Goal: Task Accomplishment & Management: Manage account settings

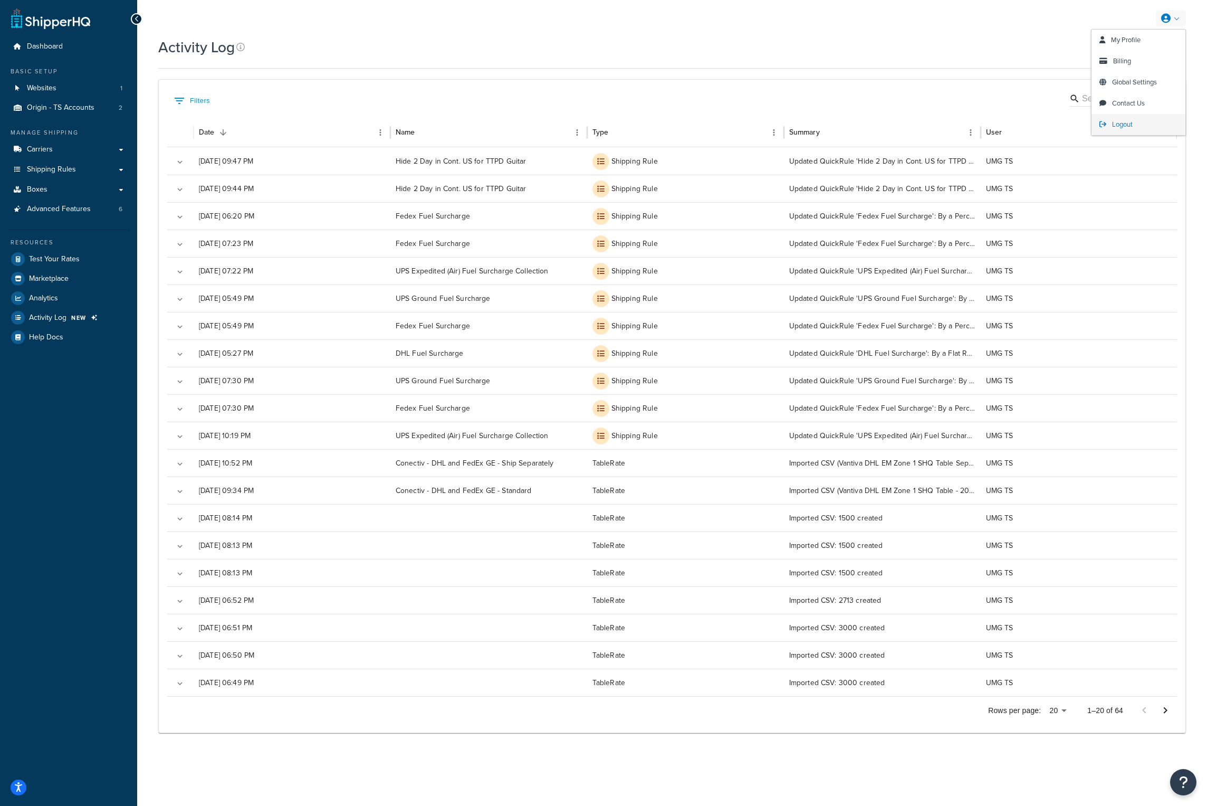
click at [1129, 126] on span "Logout" at bounding box center [1122, 124] width 21 height 10
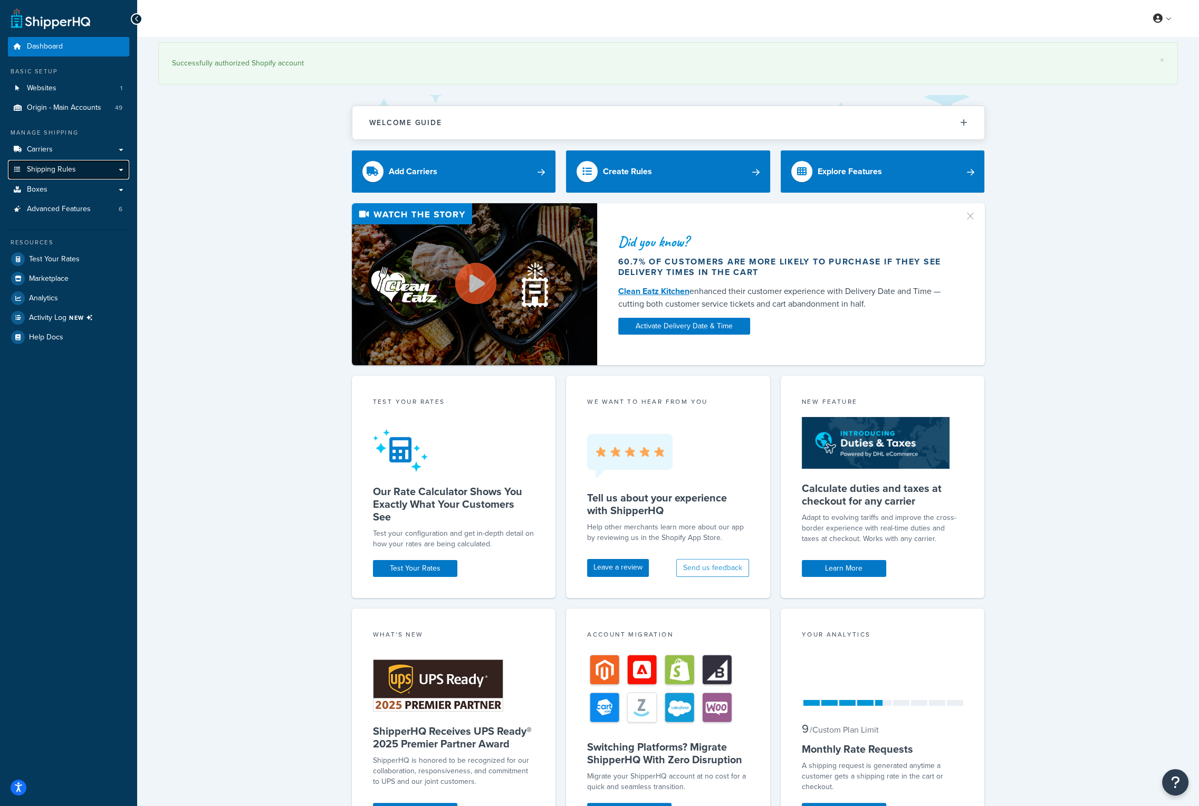
click at [90, 168] on link "Shipping Rules" at bounding box center [68, 170] width 121 height 20
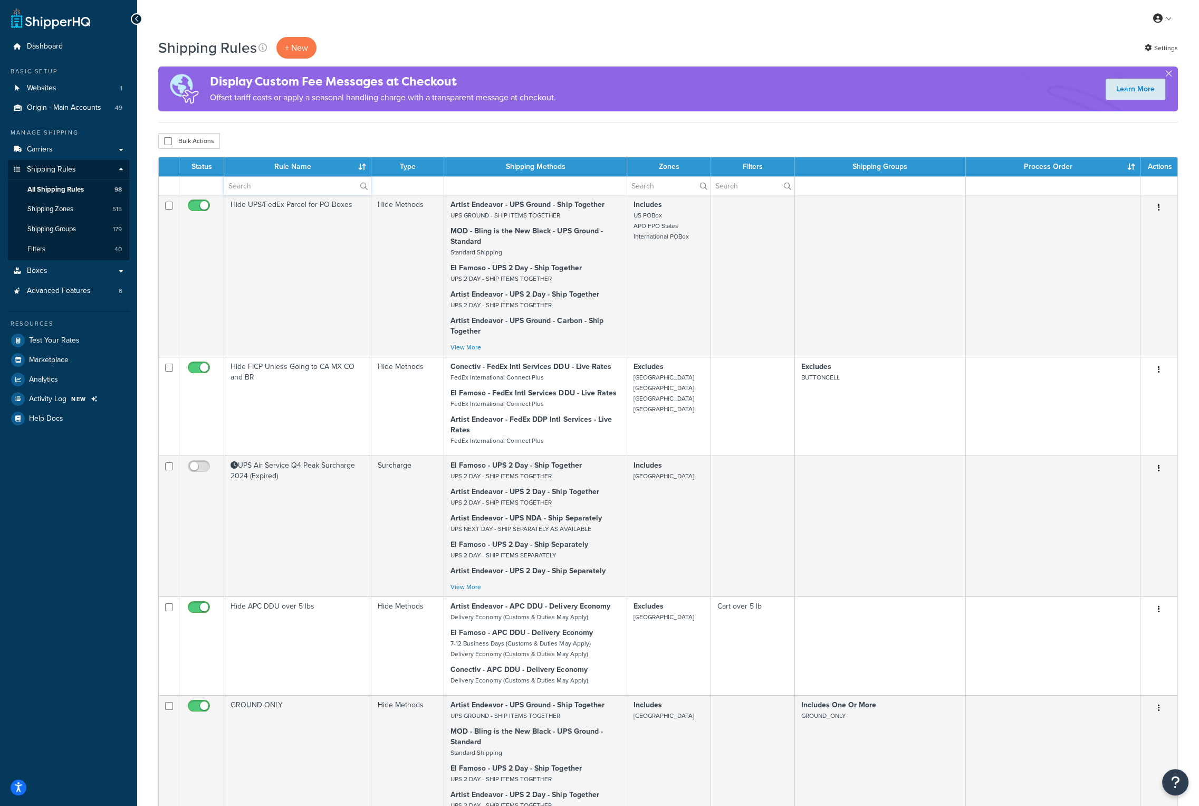
click at [282, 186] on input "text" at bounding box center [297, 186] width 147 height 18
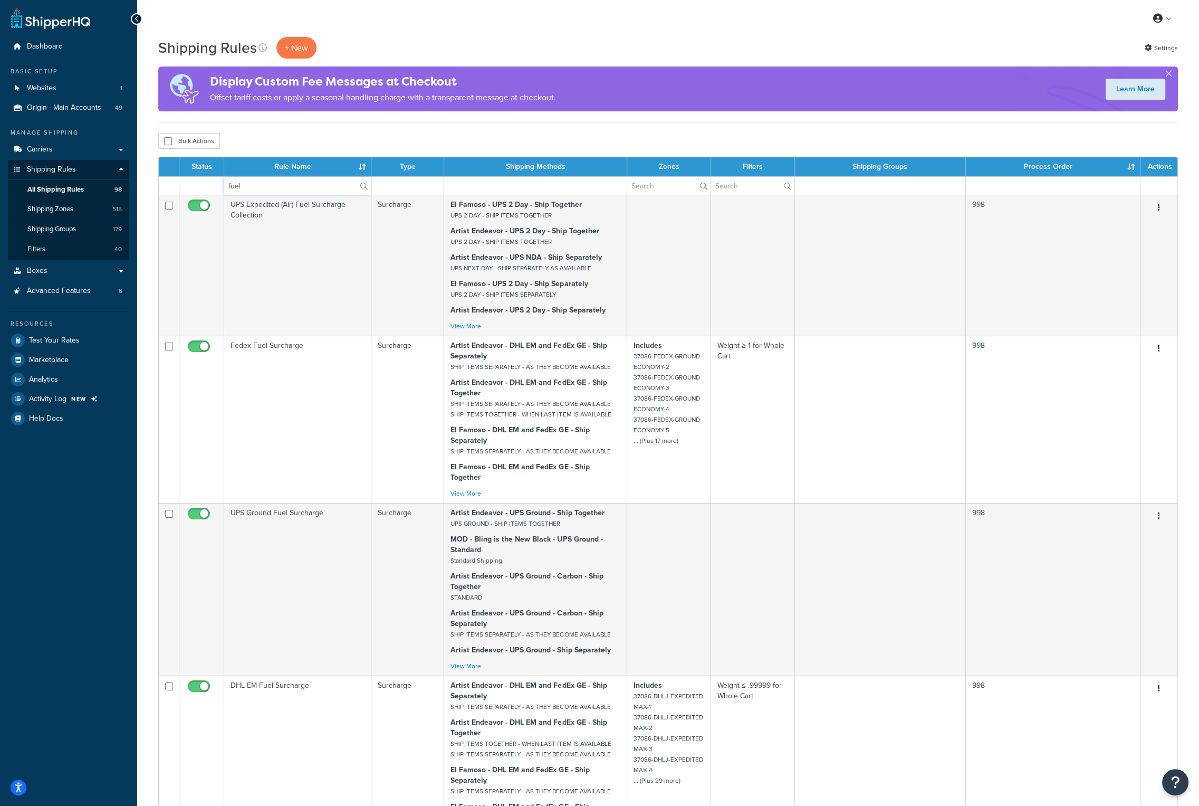
type input "fuel"
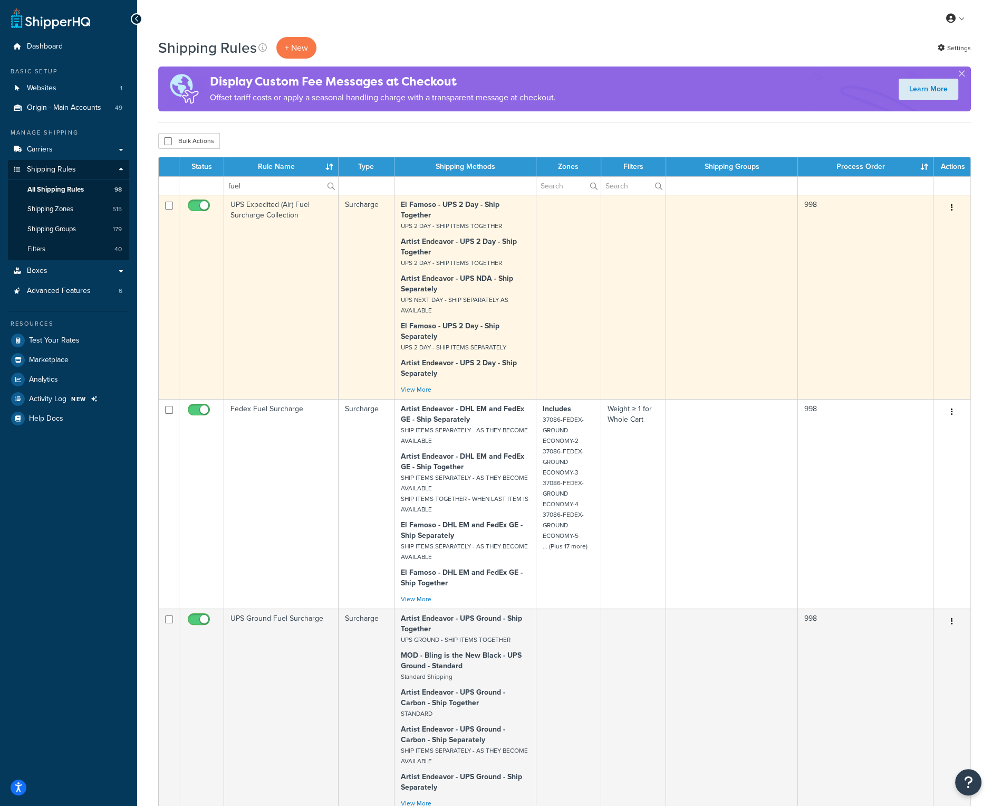
click at [266, 213] on td "UPS Expedited (Air) Fuel Surcharge Collection" at bounding box center [281, 297] width 114 height 204
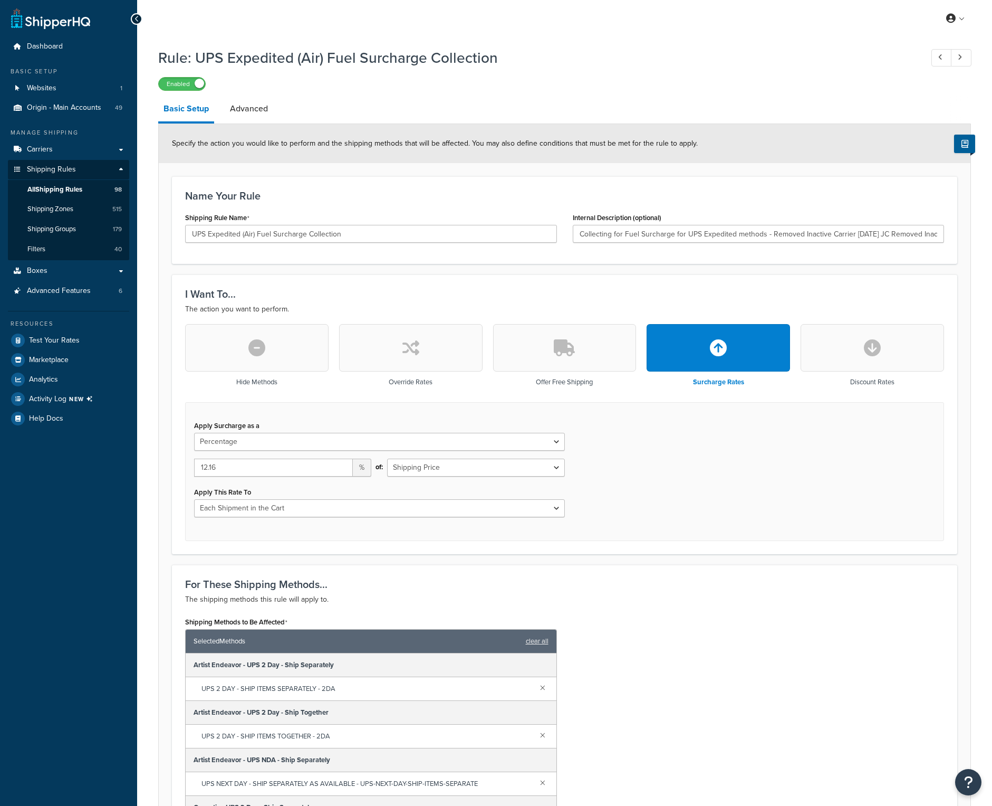
select select "PERCENTAGE"
select select "CART"
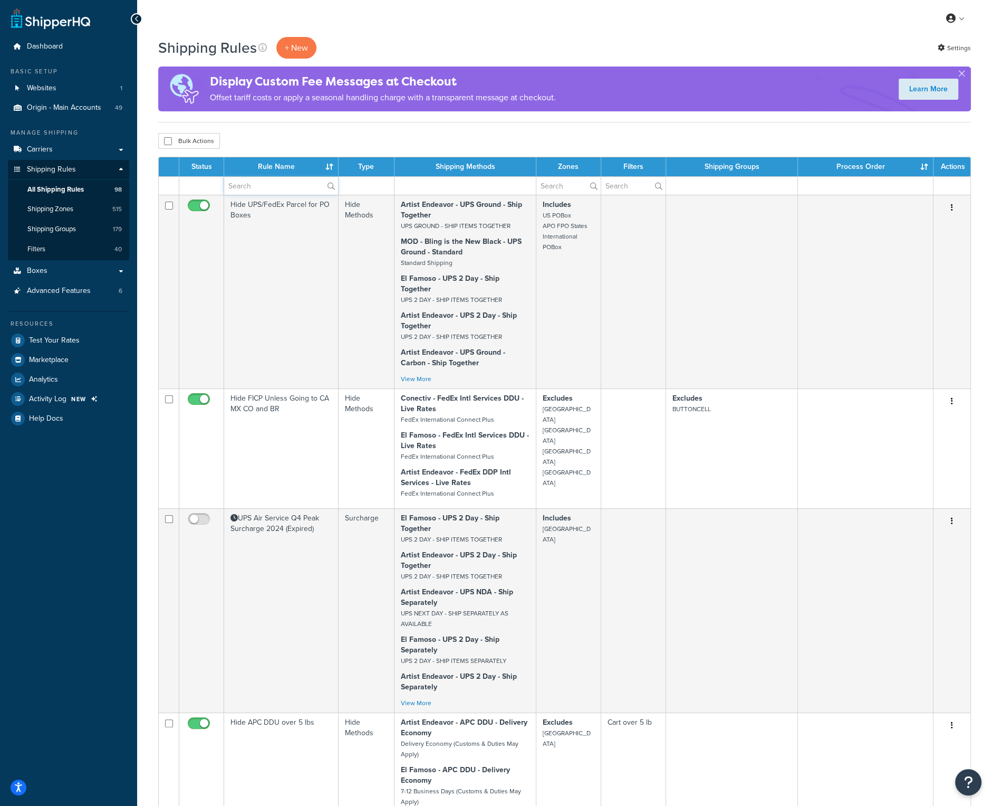
click at [258, 184] on input "text" at bounding box center [281, 186] width 114 height 18
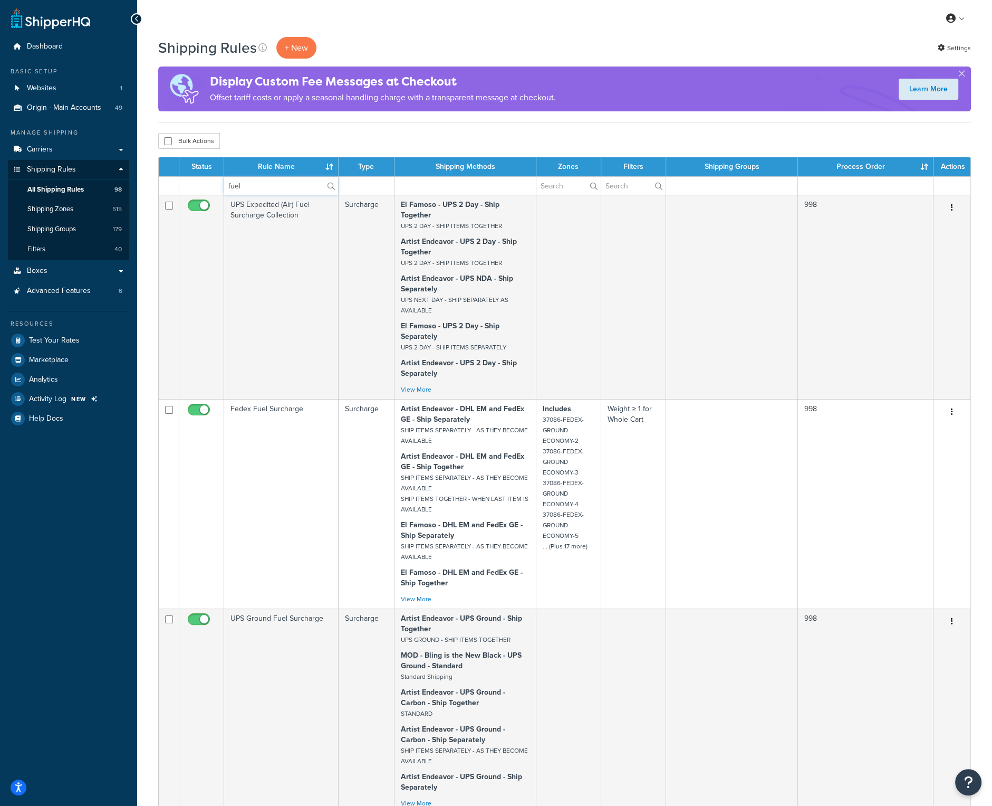
type input "fuel"
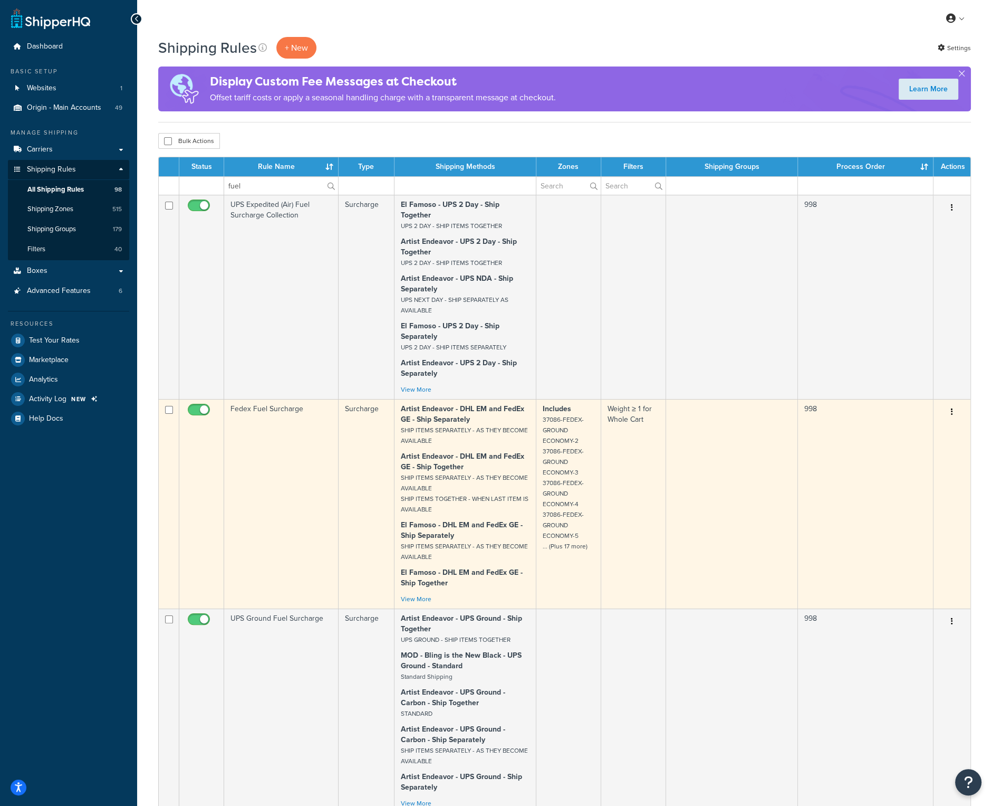
click at [247, 407] on td "Fedex Fuel Surcharge" at bounding box center [281, 503] width 114 height 209
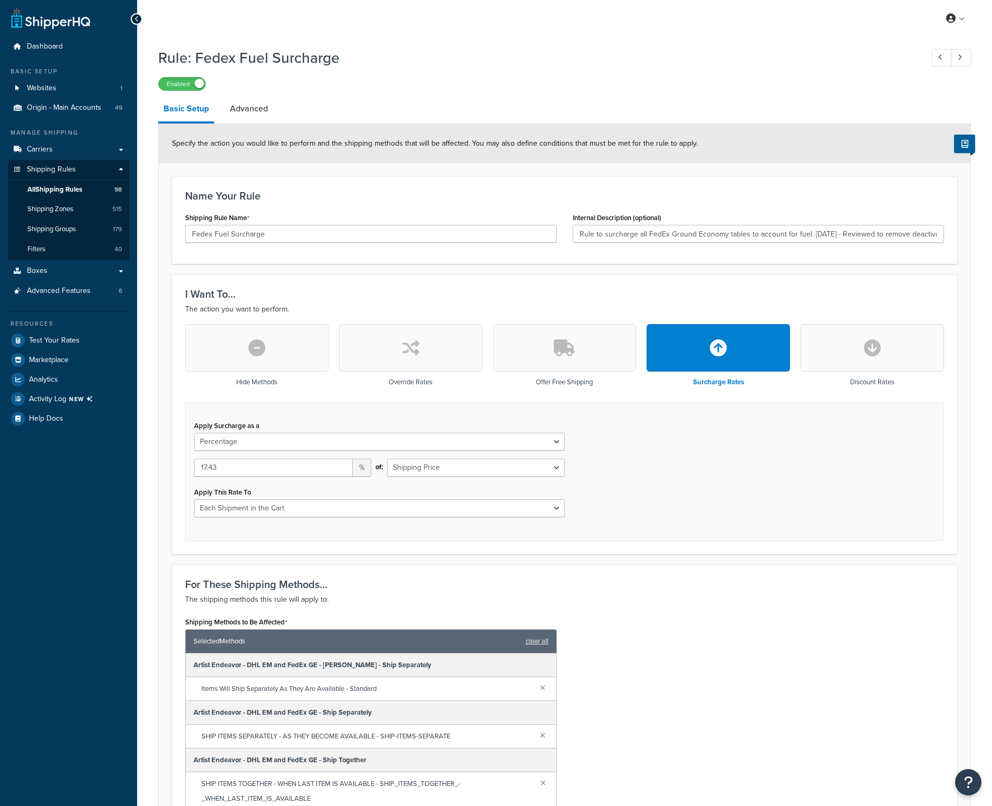
select select "PERCENTAGE"
select select "CART"
click at [413, 23] on div "My Profile Billing Global Settings Contact Us Logout" at bounding box center [564, 18] width 855 height 37
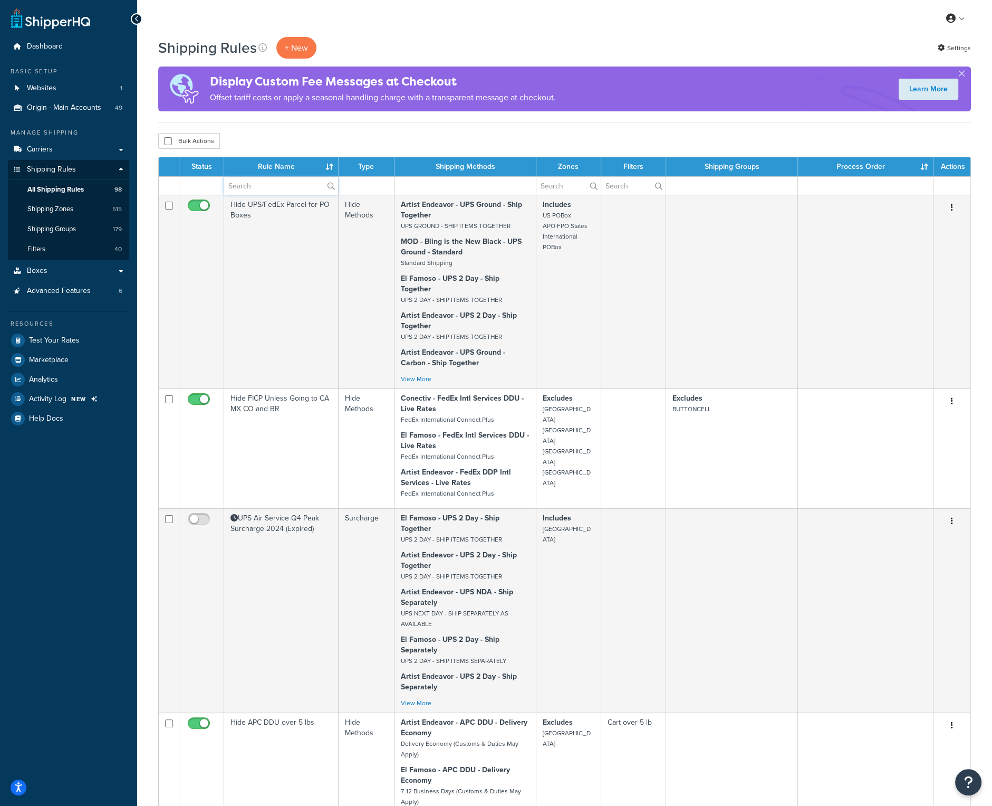
click at [285, 185] on input "text" at bounding box center [281, 186] width 114 height 18
type input "fuel"
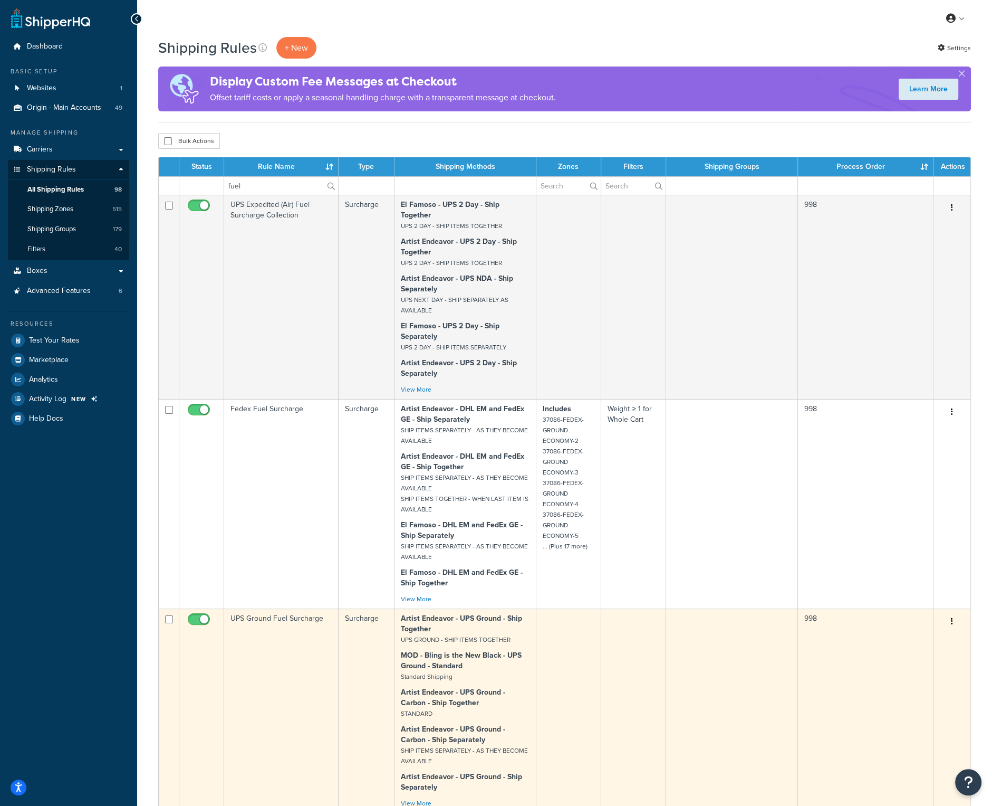
click at [284, 616] on td "UPS Ground Fuel Surcharge" at bounding box center [281, 710] width 114 height 204
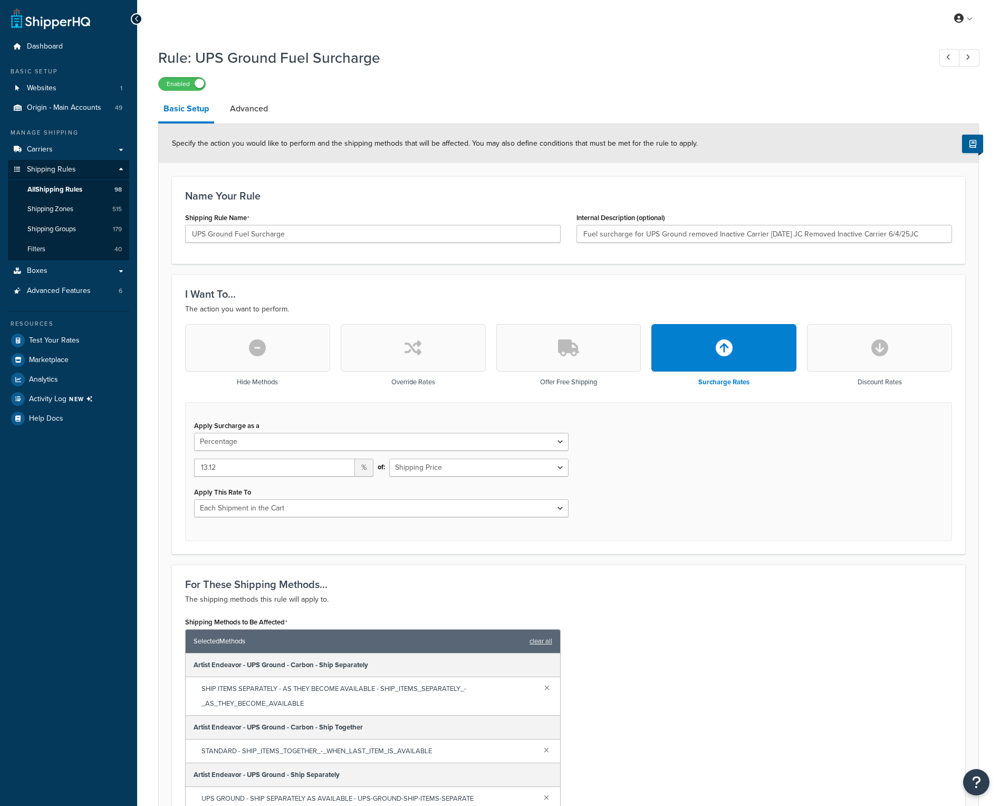
select select "PERCENTAGE"
select select "CART"
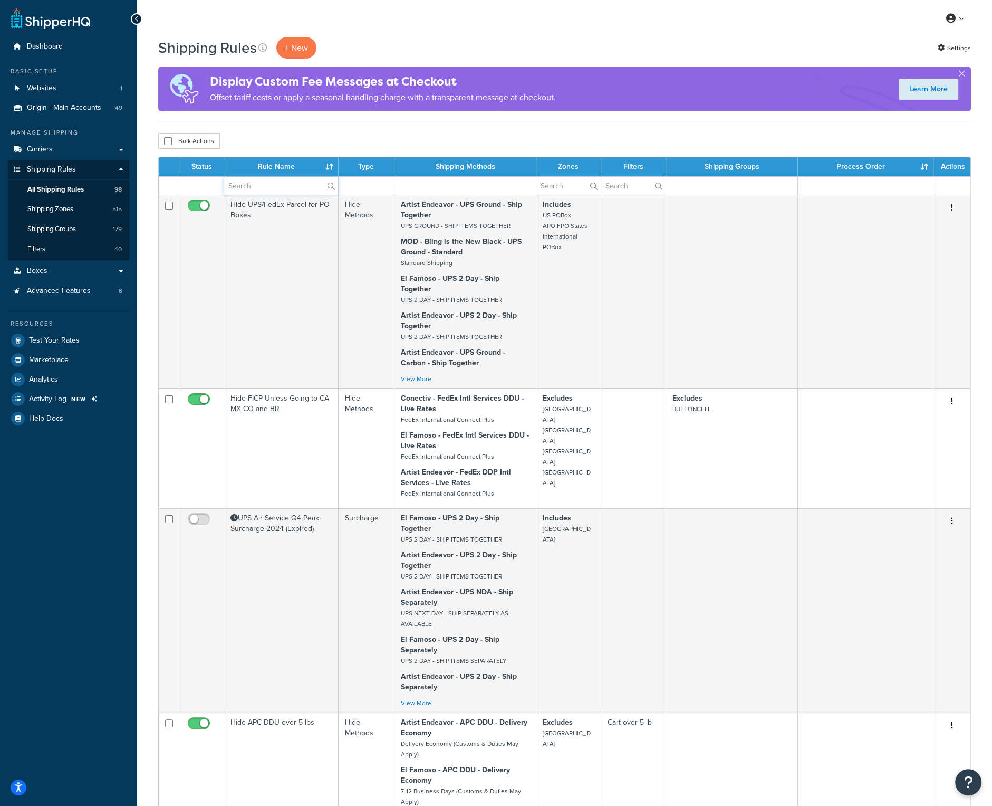
click at [270, 188] on input "text" at bounding box center [281, 186] width 114 height 18
type input "fuel"
